Goal: Navigation & Orientation: Find specific page/section

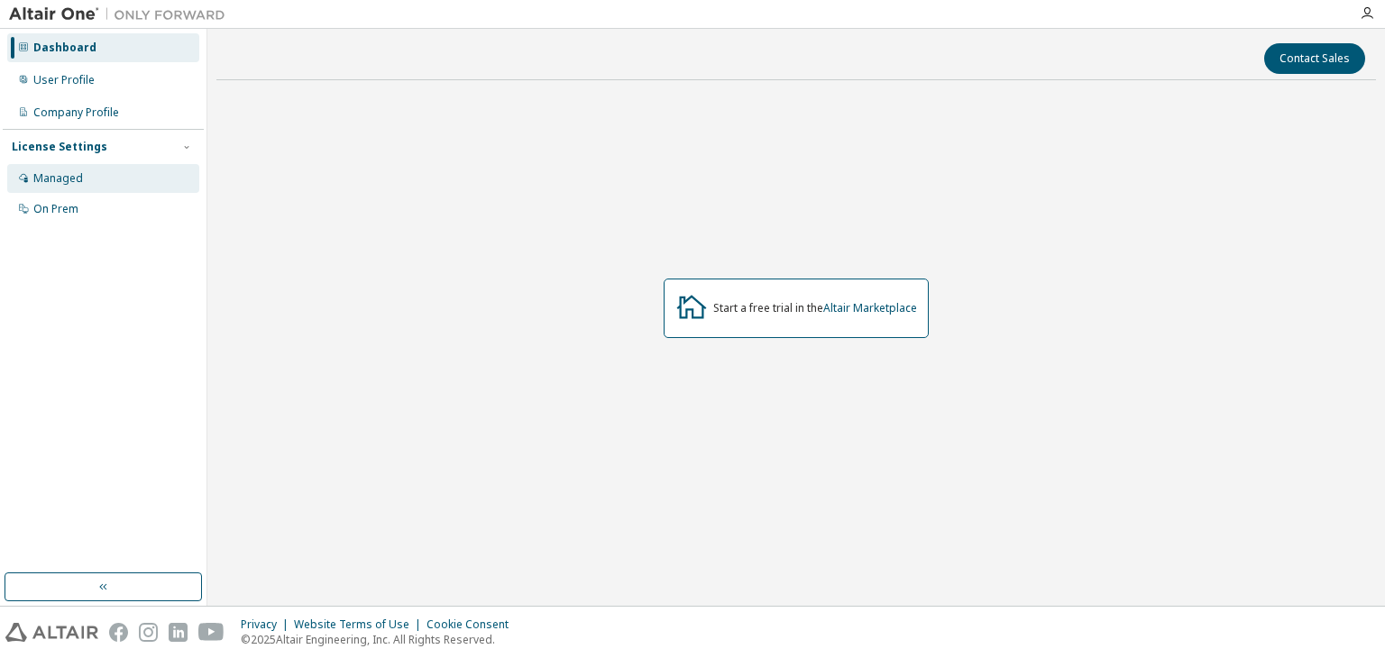
click at [80, 189] on div "Managed" at bounding box center [103, 178] width 192 height 29
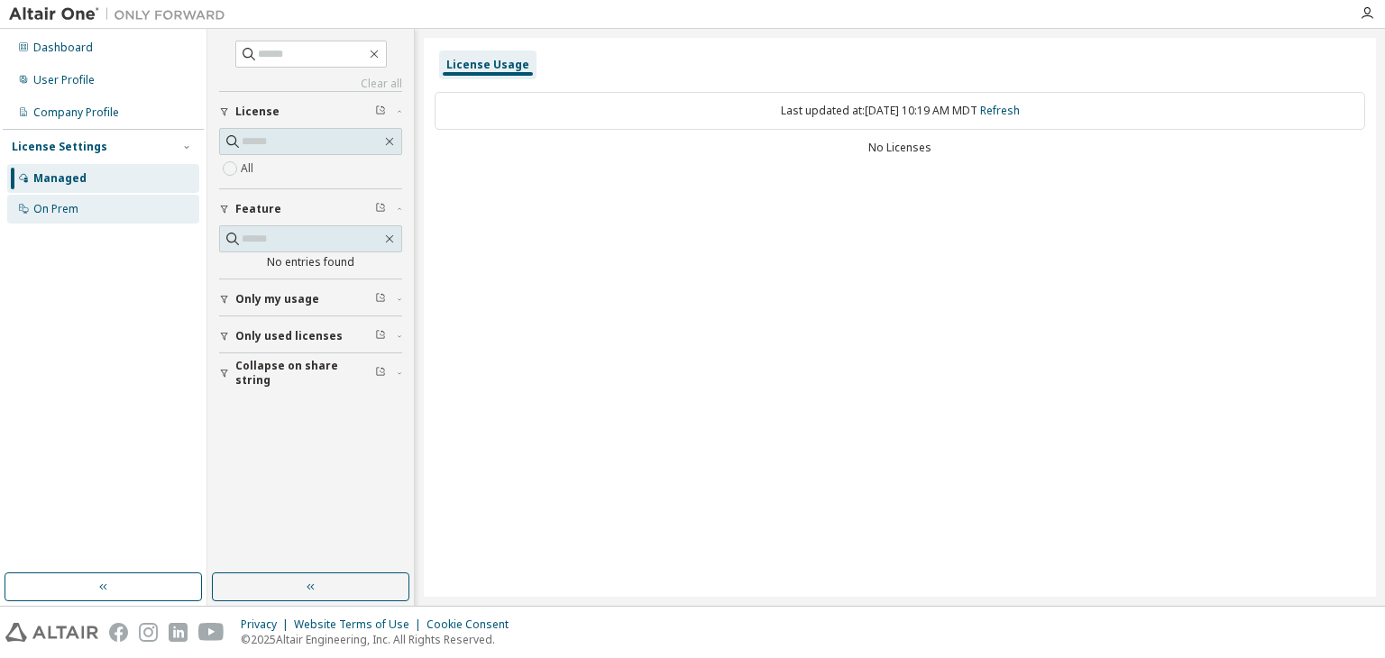
click at [84, 201] on div "On Prem" at bounding box center [103, 209] width 192 height 29
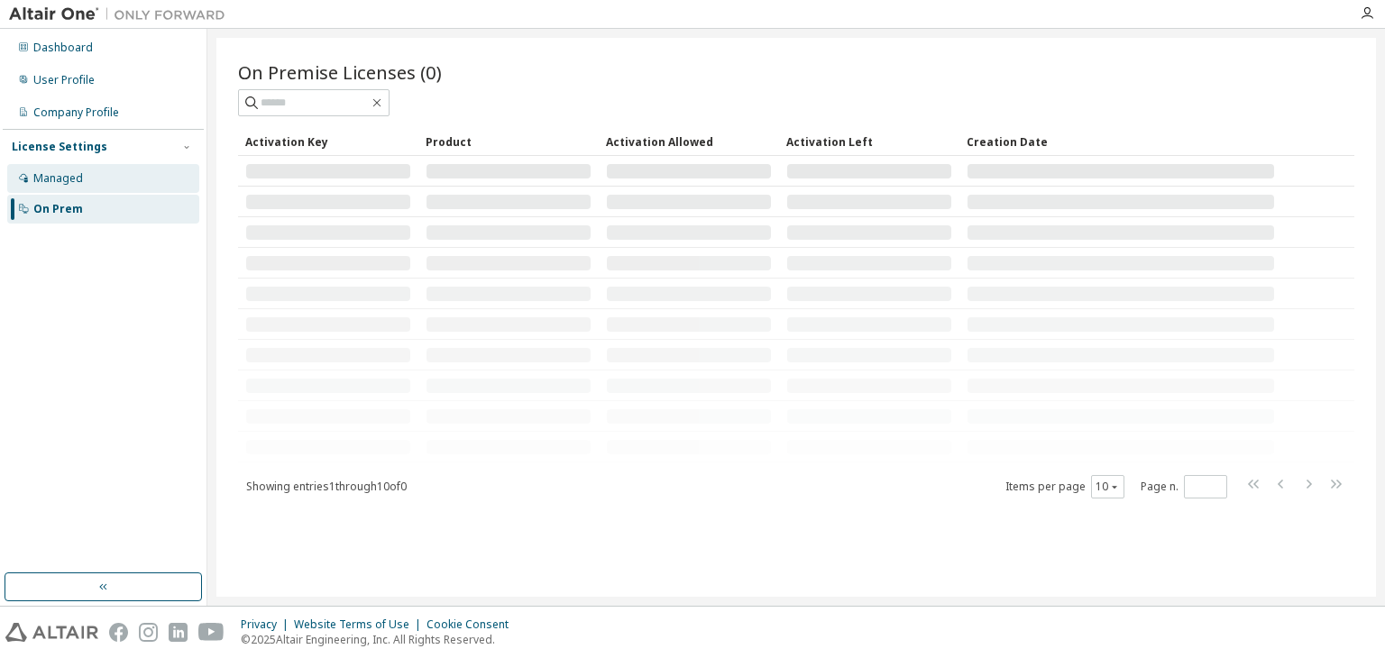
click at [88, 175] on div "Managed" at bounding box center [103, 178] width 192 height 29
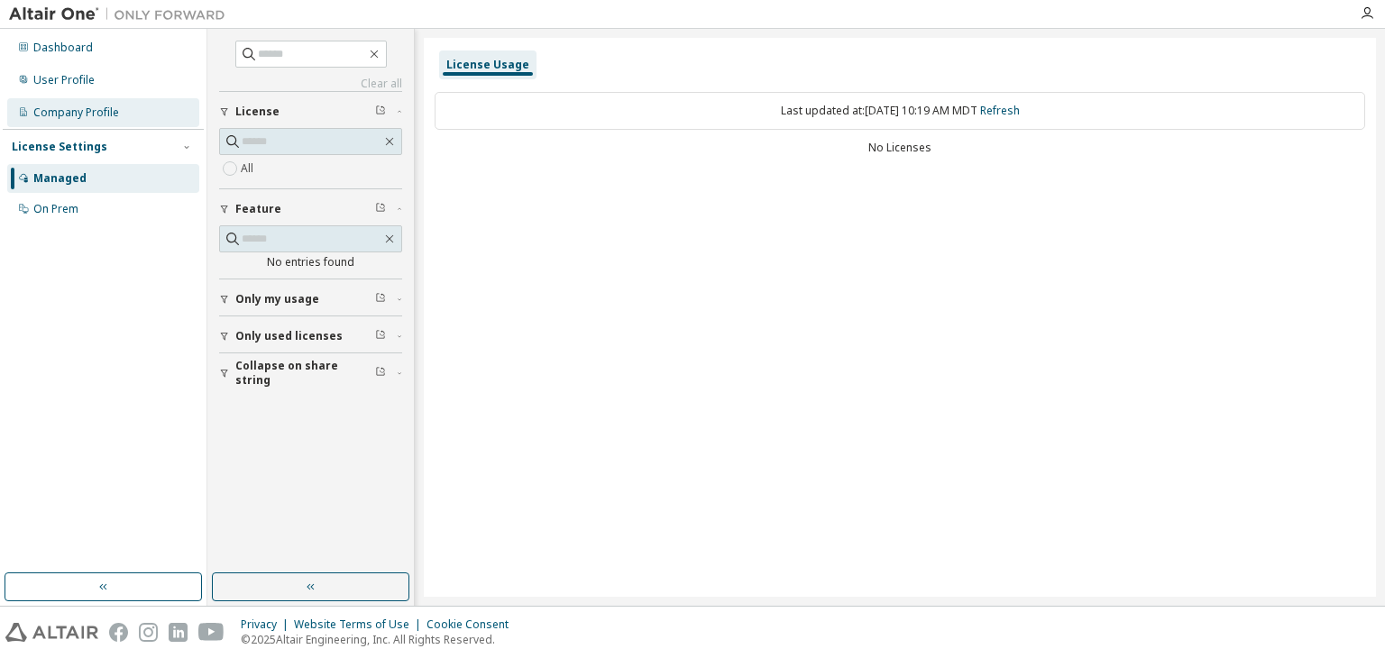
click at [105, 106] on div "Company Profile" at bounding box center [76, 112] width 86 height 14
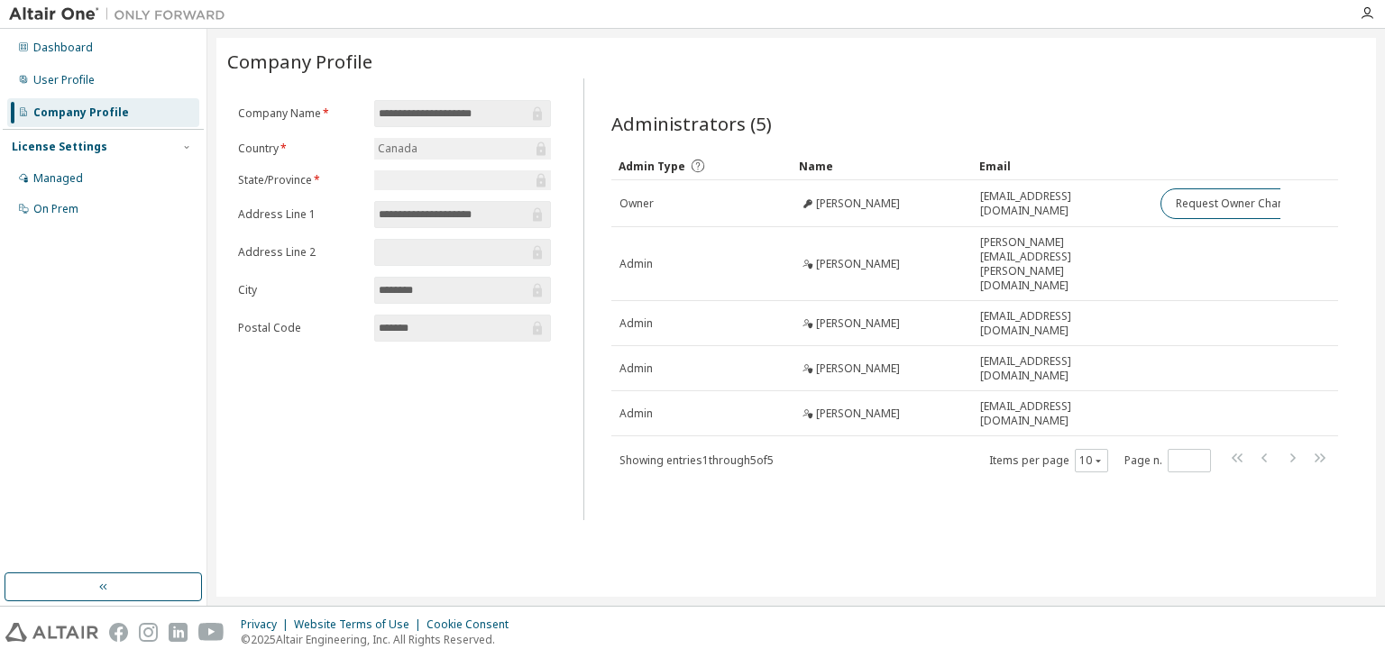
click at [448, 284] on input "********" at bounding box center [454, 290] width 150 height 18
click at [97, 83] on div "User Profile" at bounding box center [103, 80] width 192 height 29
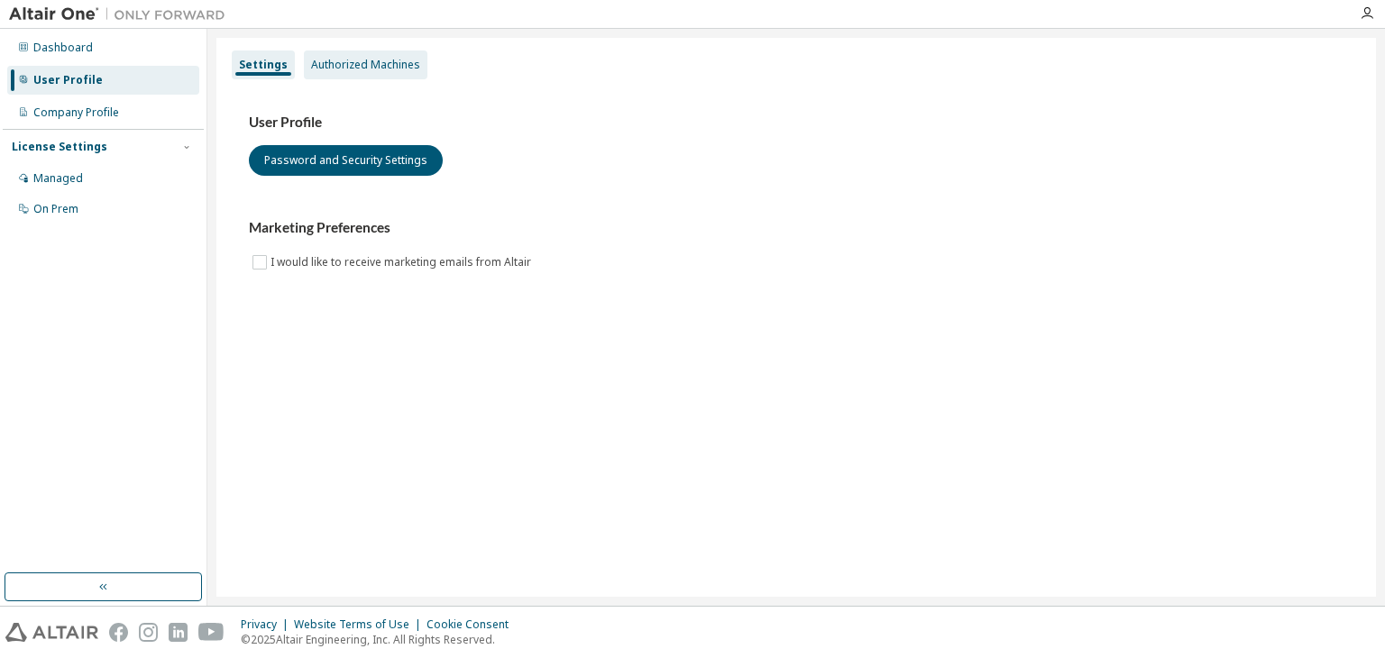
click at [317, 58] on div "Authorized Machines" at bounding box center [365, 65] width 109 height 14
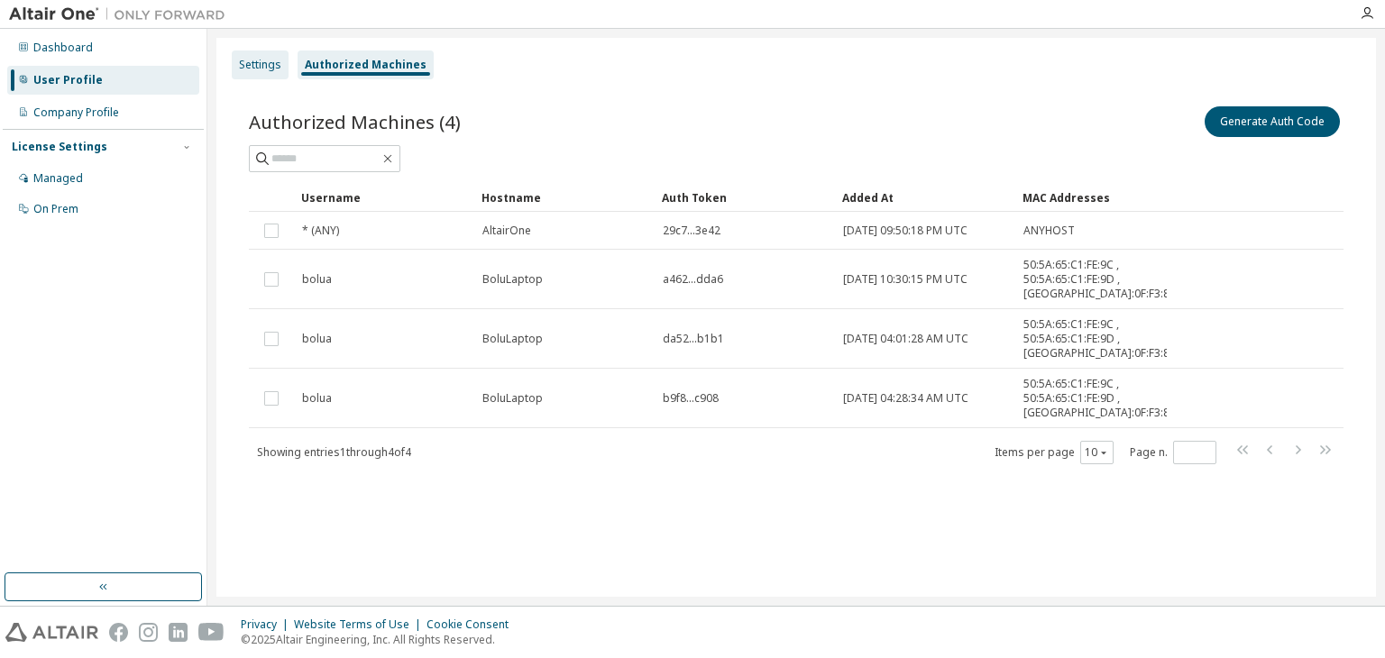
click at [252, 66] on div "Settings" at bounding box center [260, 65] width 42 height 14
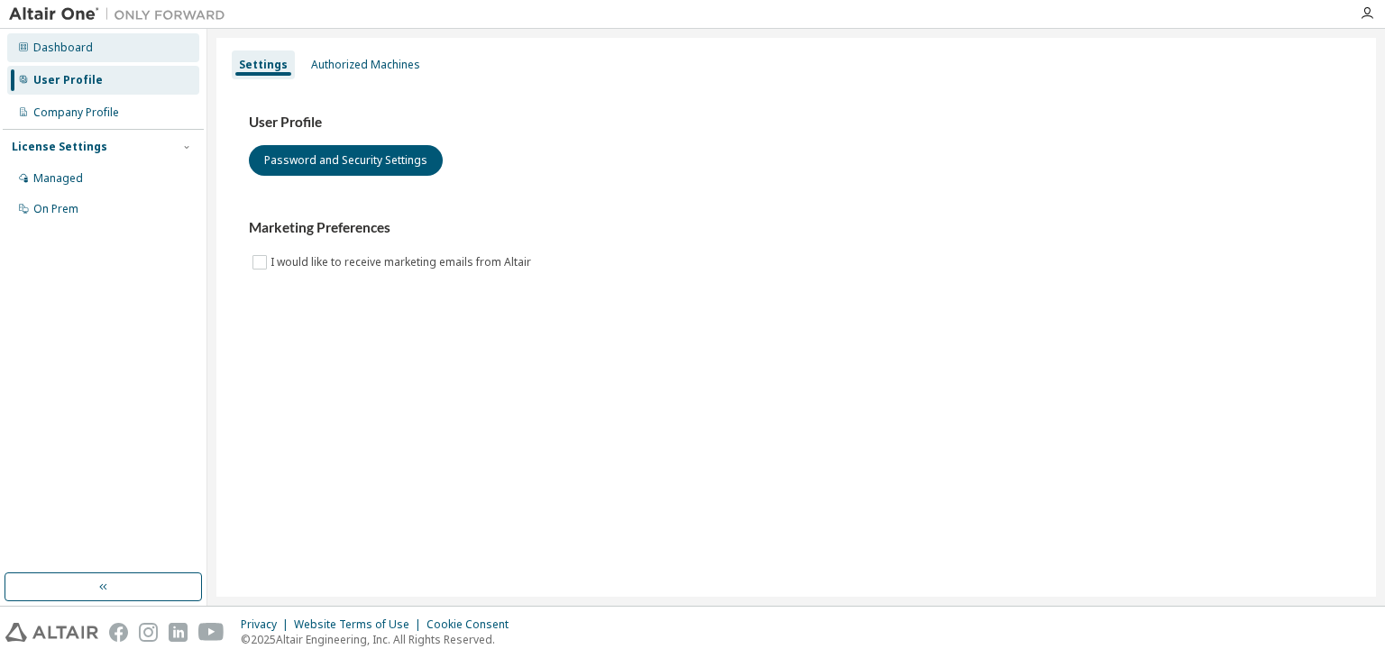
click at [97, 56] on div "Dashboard" at bounding box center [103, 47] width 192 height 29
